Goal: Task Accomplishment & Management: Use online tool/utility

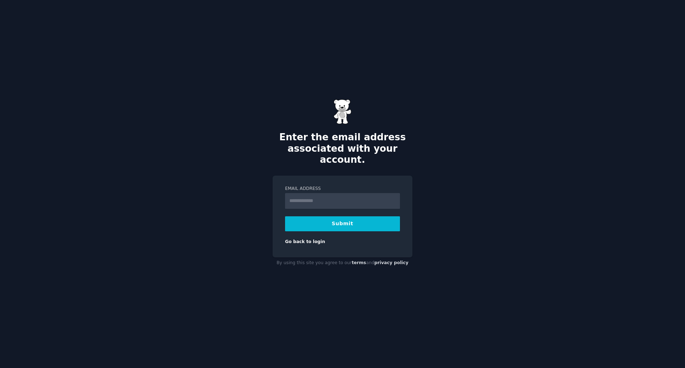
click at [304, 250] on div "Email Address Submit Go back to login" at bounding box center [343, 217] width 140 height 82
click at [316, 197] on input "Email Address" at bounding box center [342, 201] width 115 height 16
click at [300, 176] on div "Email Address Submit Go back to login" at bounding box center [343, 217] width 140 height 82
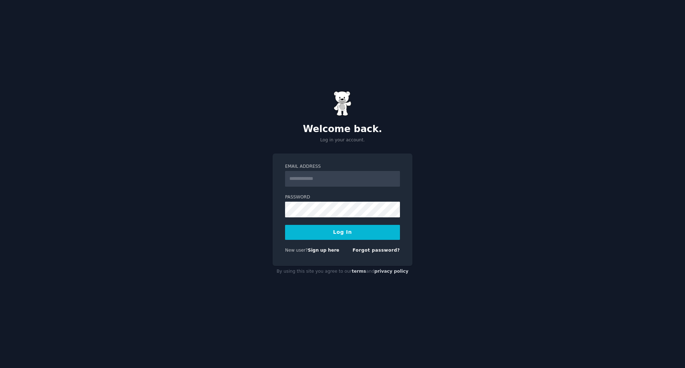
click at [335, 181] on input "Email Address" at bounding box center [342, 179] width 115 height 16
type input "**********"
click at [335, 232] on button "Log In" at bounding box center [342, 232] width 115 height 15
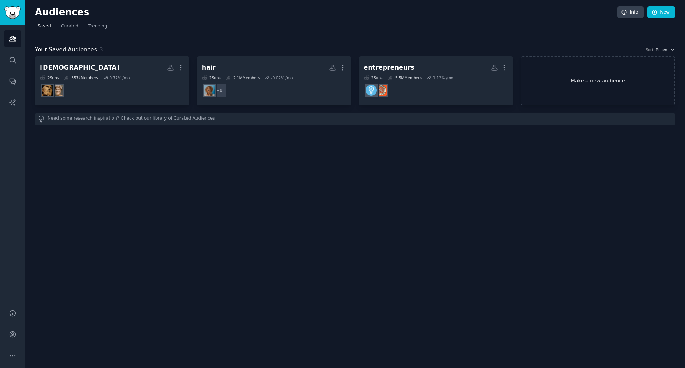
click at [578, 82] on link "Make a new audience" at bounding box center [597, 80] width 154 height 49
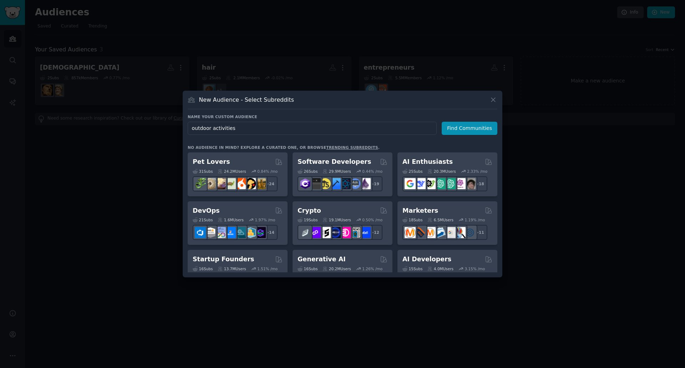
type input "outdoor activities"
click button "Find Communities" at bounding box center [470, 128] width 56 height 13
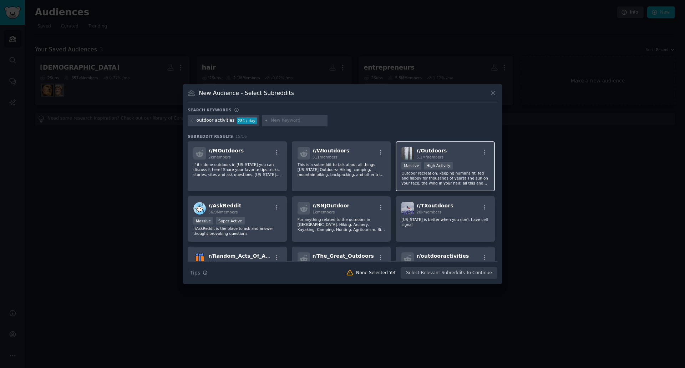
click at [464, 168] on div ">= 80th percentile for submissions / day Massive High Activity" at bounding box center [445, 166] width 88 height 9
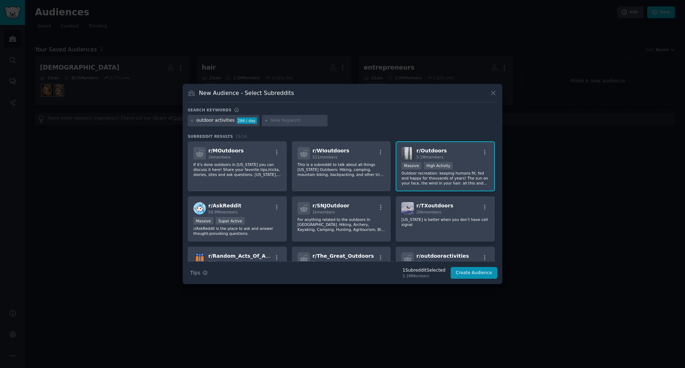
click at [281, 122] on input "text" at bounding box center [298, 120] width 54 height 6
click at [277, 121] on input "text" at bounding box center [298, 120] width 54 height 6
type input "camping"
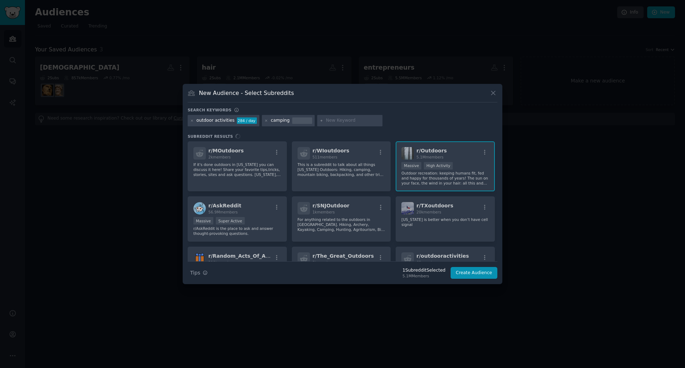
click at [401, 120] on div "outdoor activities 284 / day camping" at bounding box center [343, 122] width 310 height 14
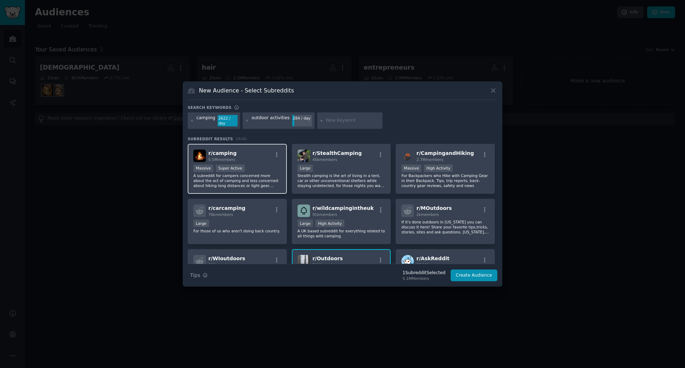
click at [272, 156] on div at bounding box center [276, 156] width 9 height 9
click at [357, 149] on div "r/ StealthCamping 45k members" at bounding box center [342, 155] width 88 height 12
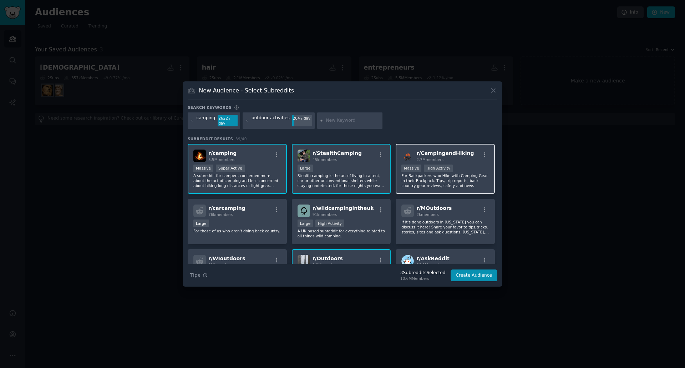
click at [465, 157] on div "r/ CampingandHiking 2.7M members" at bounding box center [445, 155] width 88 height 12
click at [475, 274] on button "Create Audience" at bounding box center [474, 275] width 47 height 12
